Goal: Information Seeking & Learning: Learn about a topic

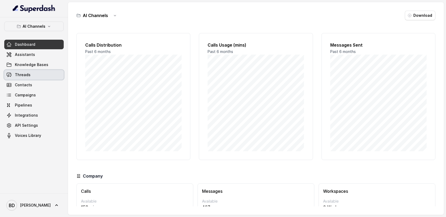
click at [24, 76] on span "Threads" at bounding box center [23, 74] width 16 height 5
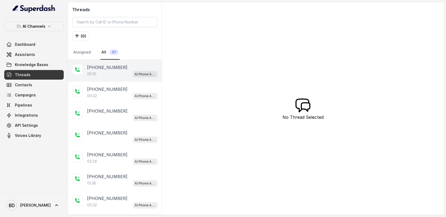
click at [99, 68] on p "[PHONE_NUMBER]" at bounding box center [107, 67] width 40 height 6
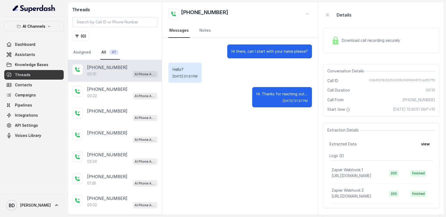
click at [336, 41] on img at bounding box center [336, 40] width 8 height 8
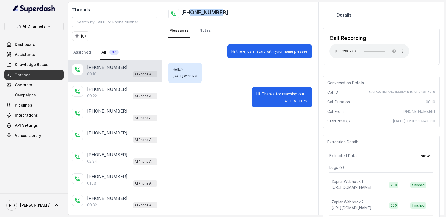
drag, startPoint x: 226, startPoint y: 14, endPoint x: 191, endPoint y: 14, distance: 35.1
click at [191, 14] on div "[PHONE_NUMBER]" at bounding box center [240, 14] width 144 height 11
copy h2 "401089439"
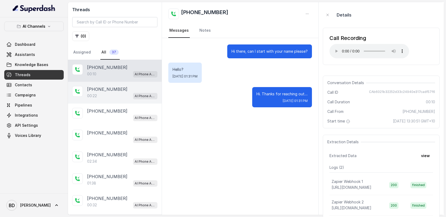
click at [98, 91] on p "[PHONE_NUMBER]" at bounding box center [107, 89] width 40 height 6
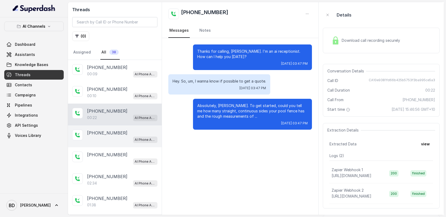
click at [110, 139] on div "AI Phone Assistant" at bounding box center [122, 139] width 70 height 7
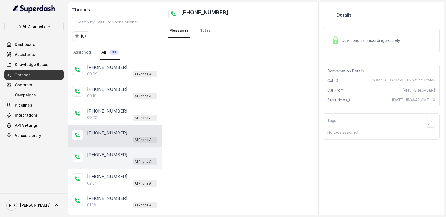
click at [122, 151] on div "[PHONE_NUMBER]" at bounding box center [122, 154] width 70 height 6
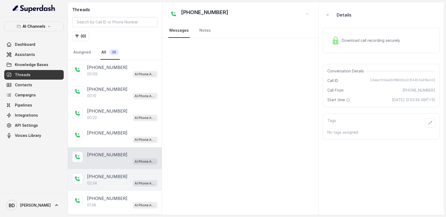
click at [115, 173] on p "[PHONE_NUMBER]" at bounding box center [107, 176] width 40 height 6
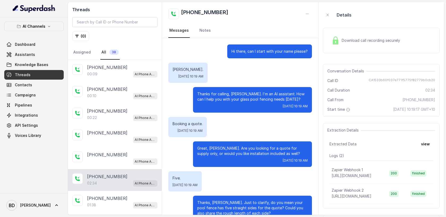
scroll to position [570, 0]
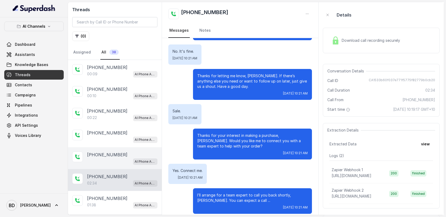
click at [105, 158] on div "AI Phone Assistant" at bounding box center [122, 161] width 70 height 7
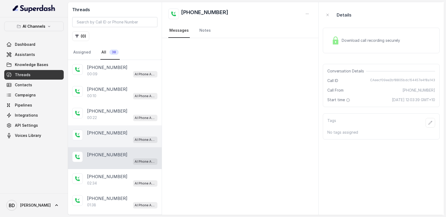
click at [108, 136] on div "AI Phone Assistant" at bounding box center [122, 139] width 70 height 7
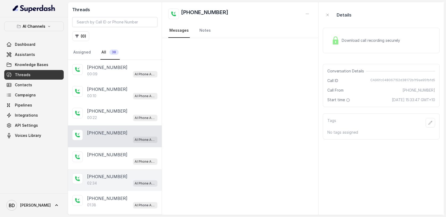
click at [100, 176] on p "[PHONE_NUMBER]" at bounding box center [107, 176] width 40 height 6
